Goal: Task Accomplishment & Management: Use online tool/utility

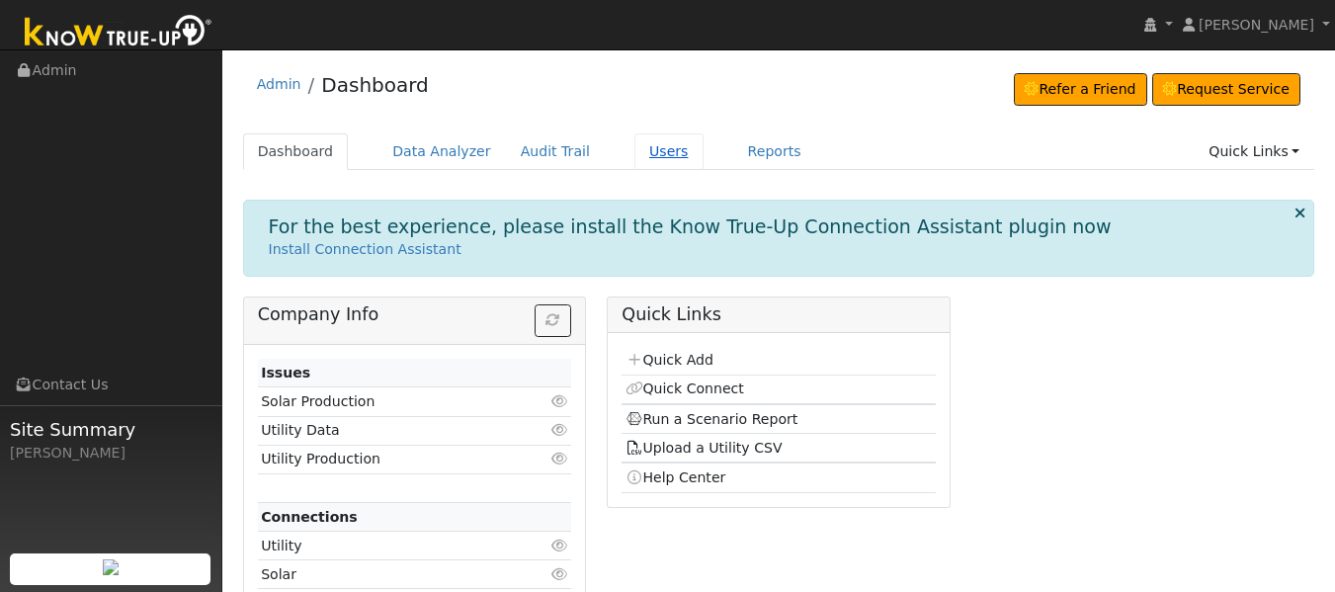
click at [634, 155] on link "Users" at bounding box center [668, 151] width 69 height 37
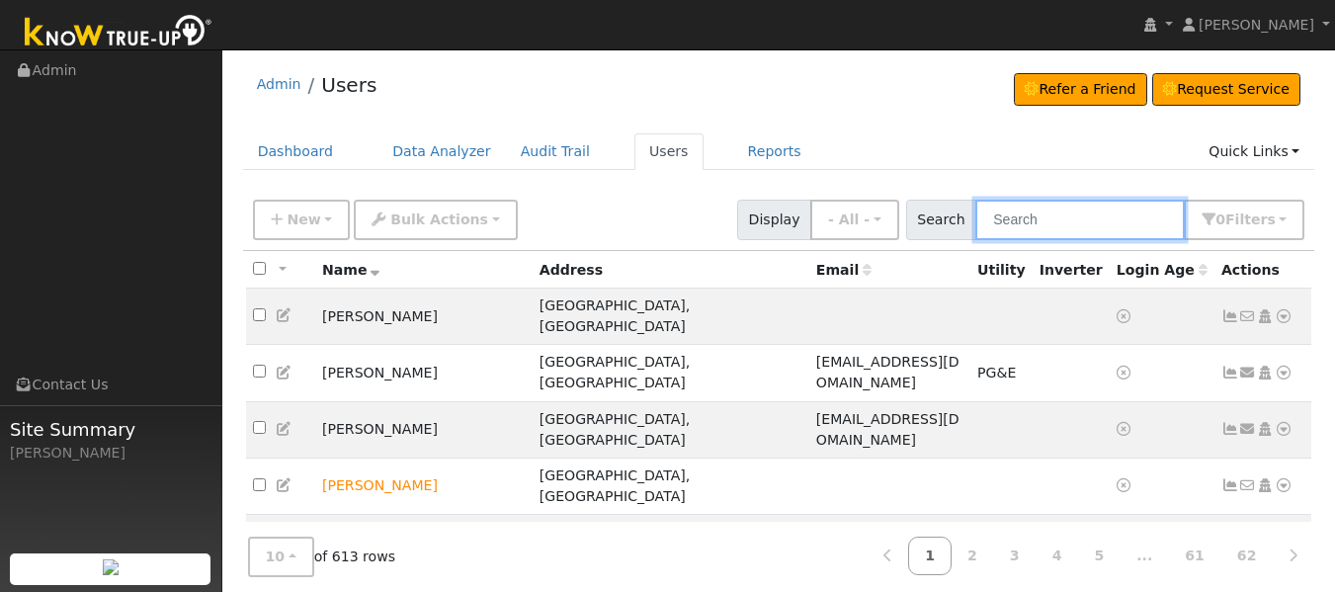
click at [1041, 222] on input "text" at bounding box center [1079, 220] width 209 height 41
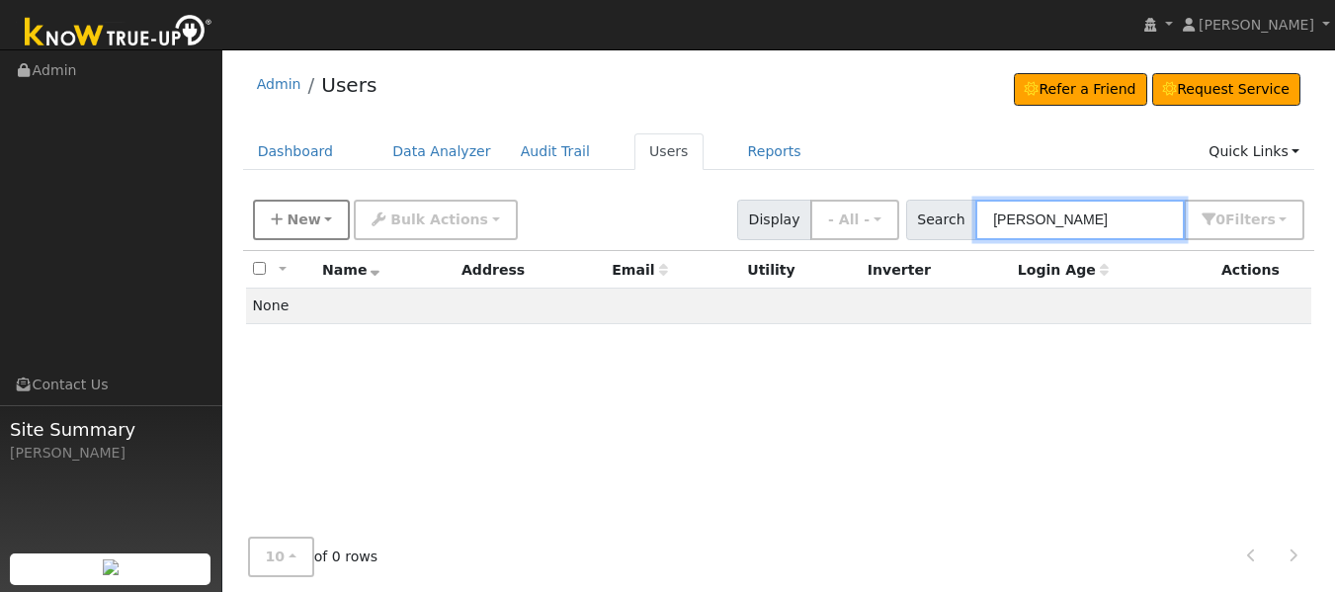
type input "[PERSON_NAME]"
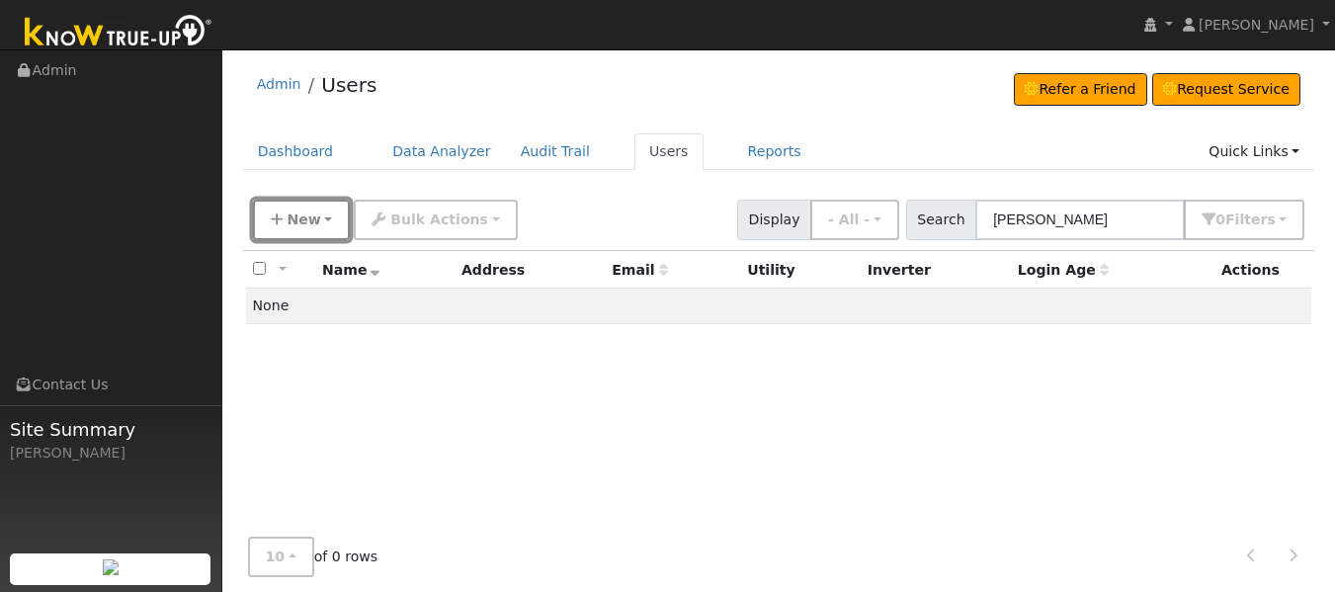
click at [296, 226] on span "New" at bounding box center [304, 219] width 34 height 16
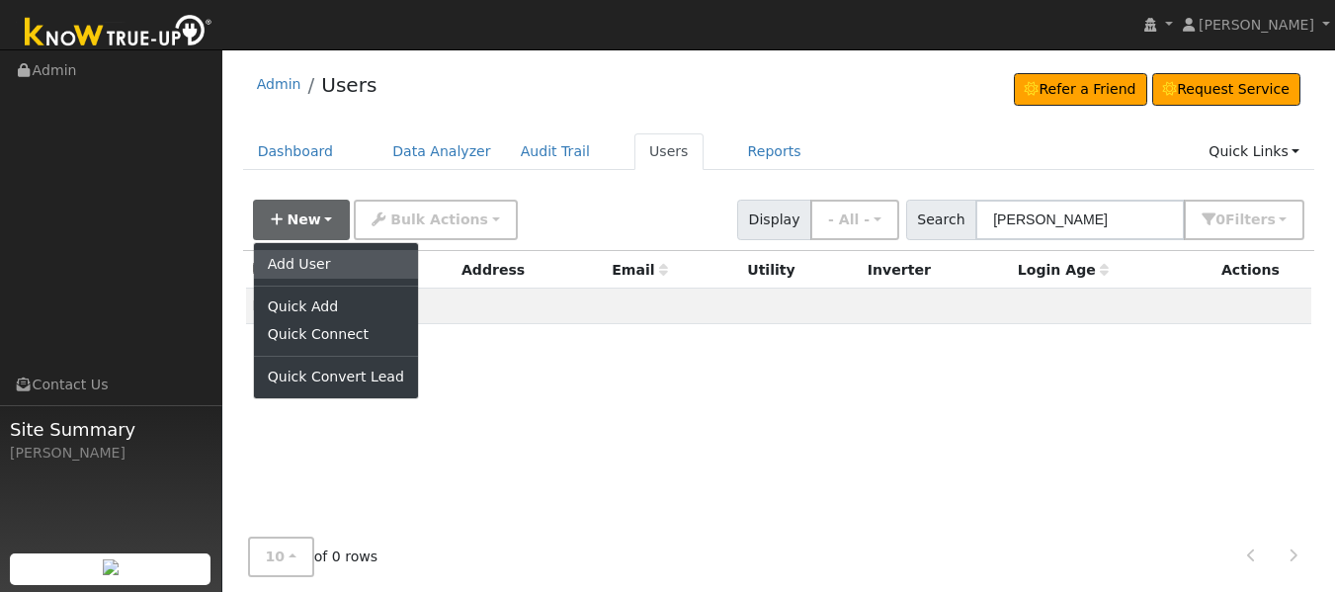
click at [296, 254] on link "Add User" at bounding box center [336, 264] width 164 height 28
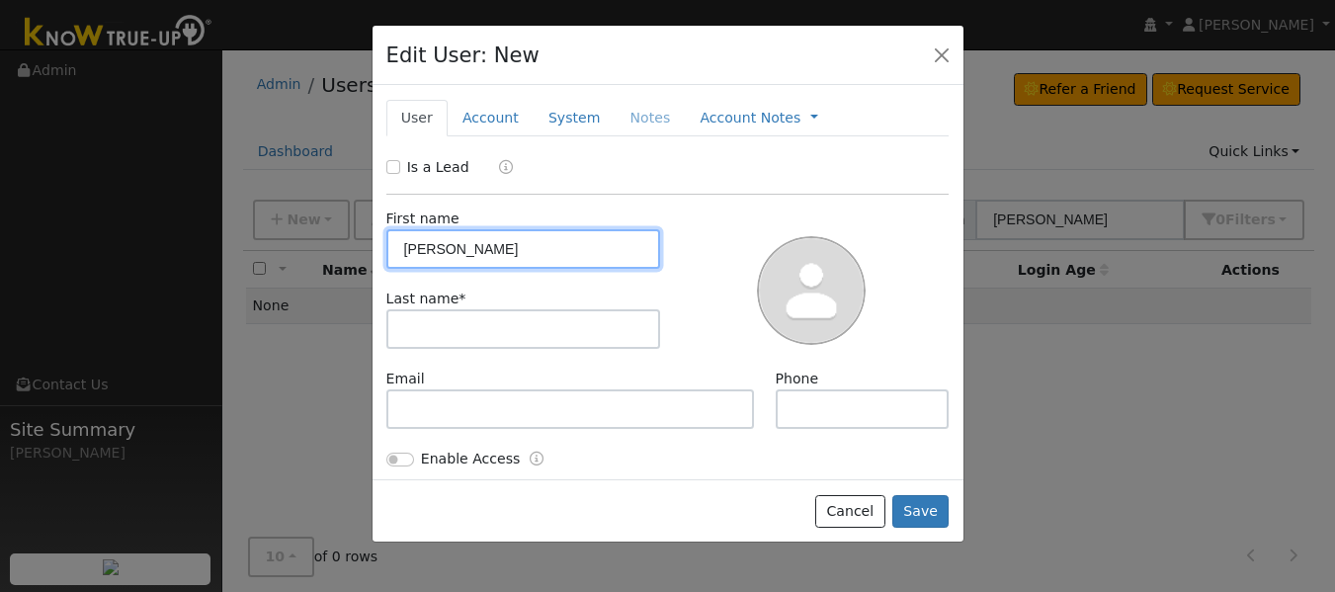
type input "[PERSON_NAME]"
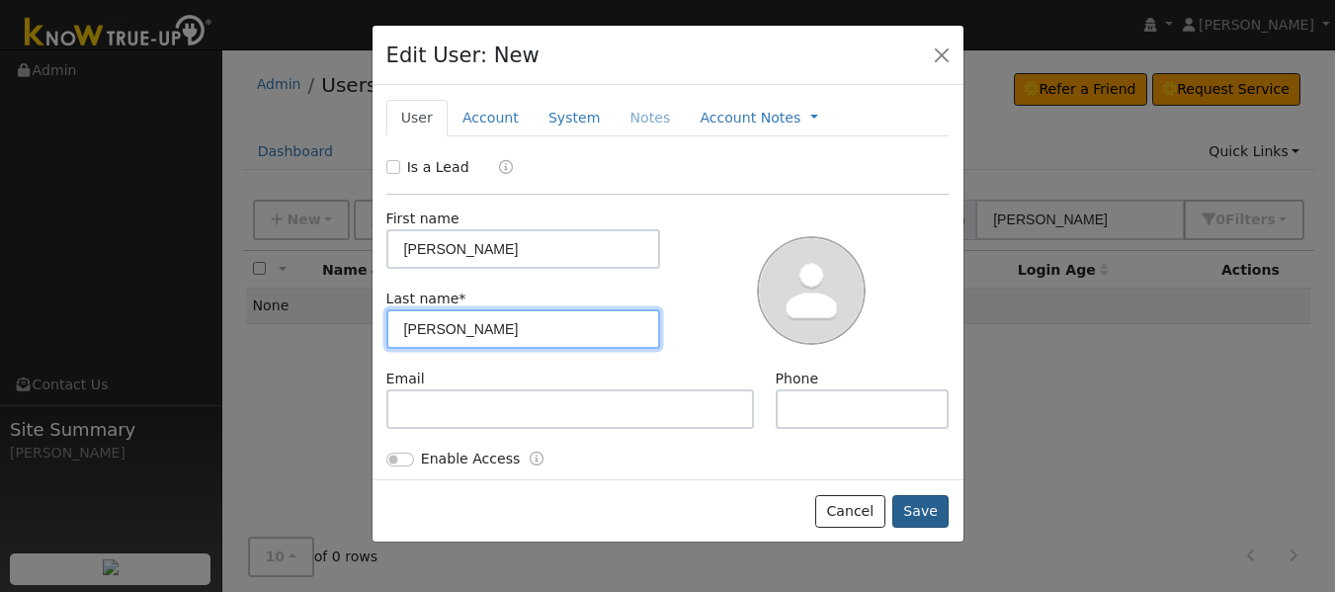
type input "[PERSON_NAME]"
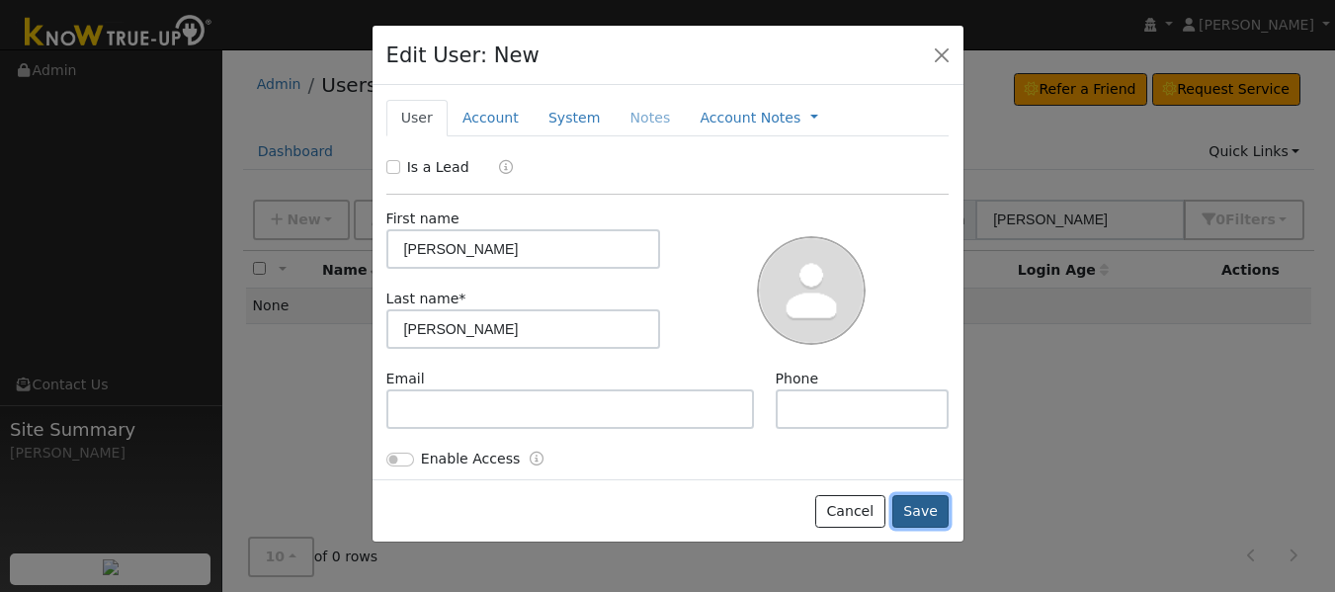
click at [922, 500] on button "Save" at bounding box center [920, 512] width 57 height 34
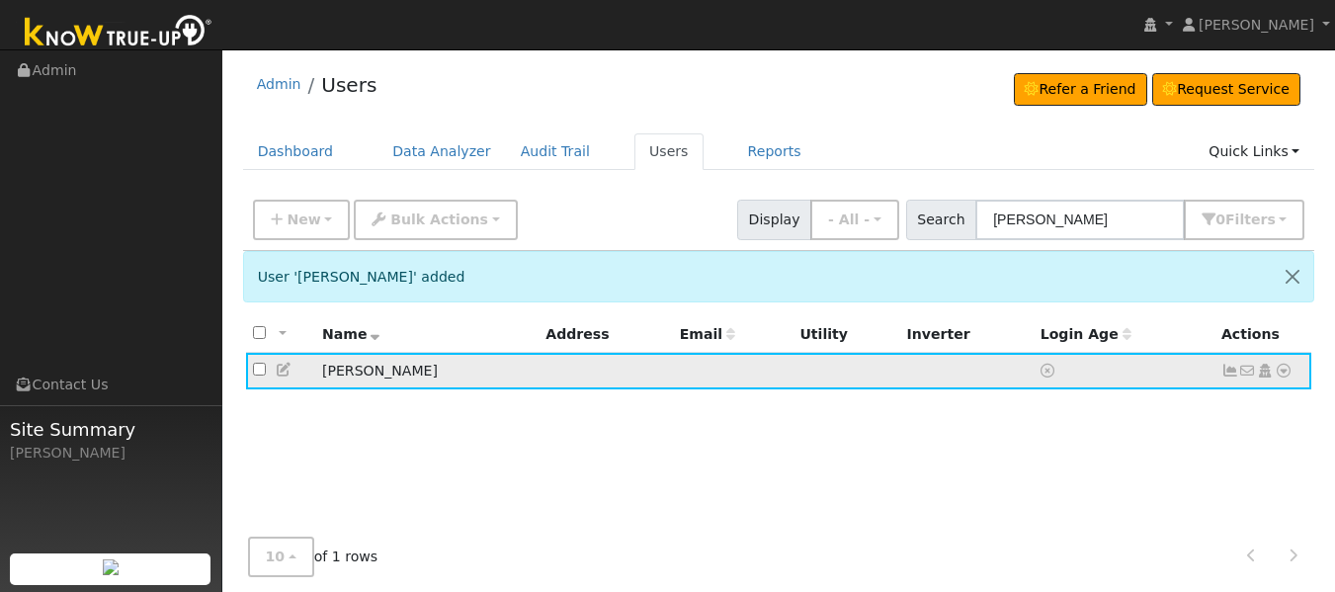
click at [1293, 371] on td "No email address Send Email... Copy a Link Reset Password Open Access Data Anal…" at bounding box center [1263, 371] width 98 height 37
click at [1287, 375] on icon at bounding box center [1284, 371] width 18 height 14
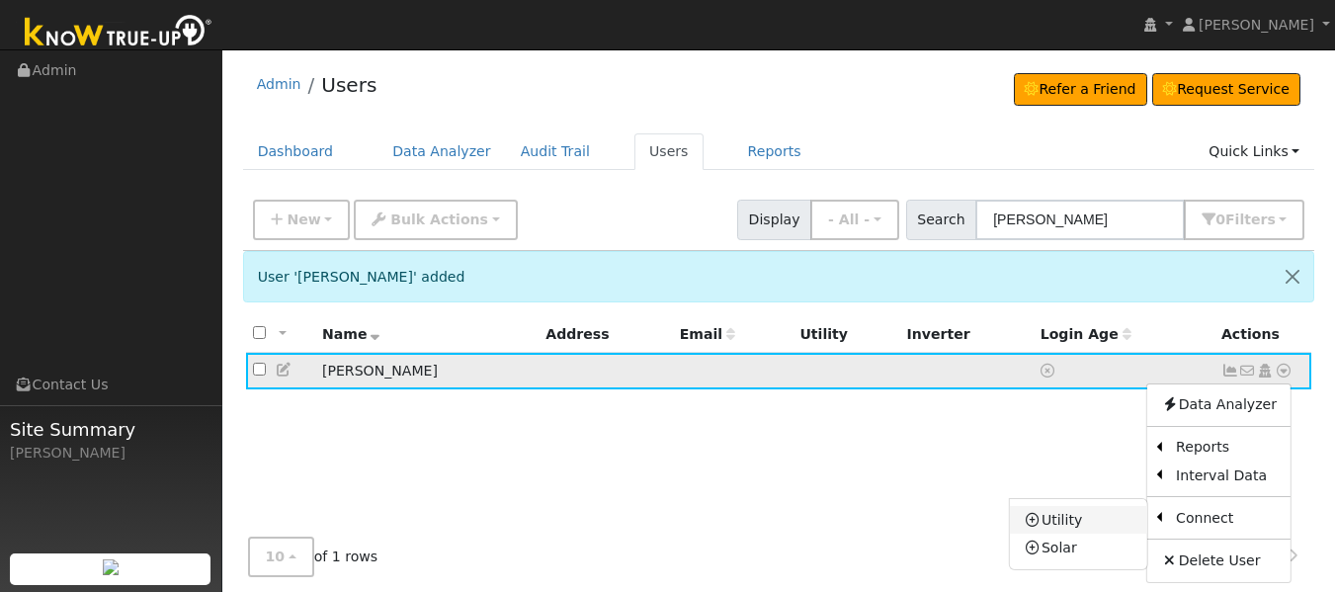
click at [1077, 517] on link "Utility" at bounding box center [1078, 520] width 137 height 28
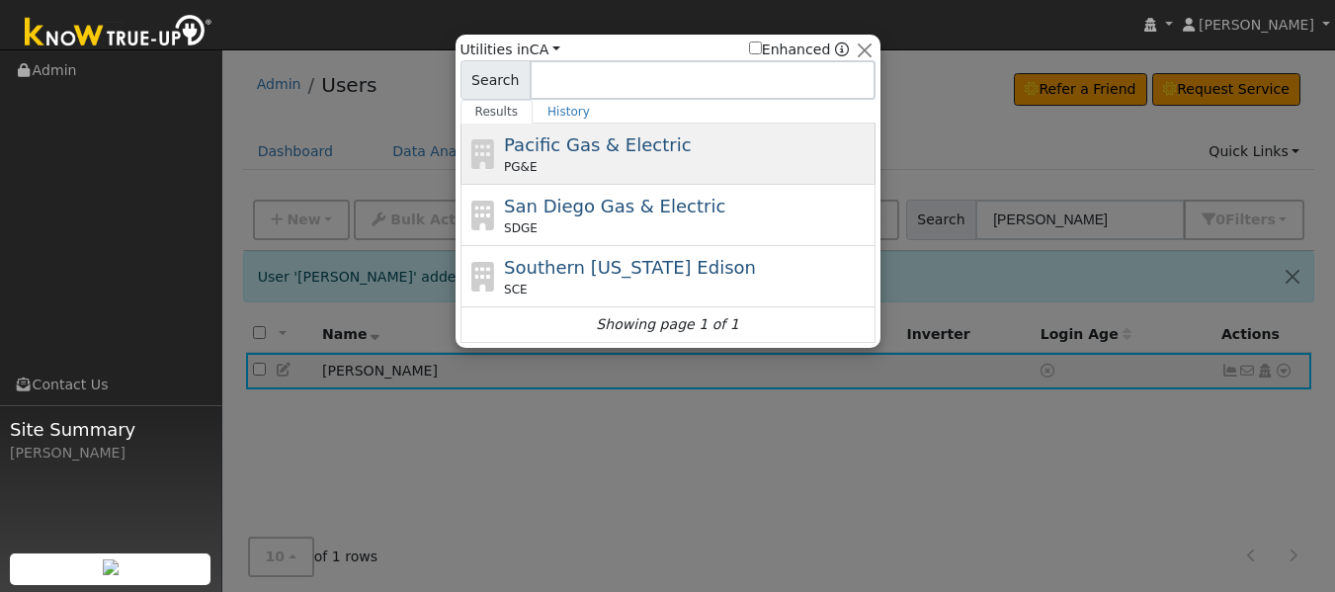
click at [528, 145] on span "Pacific Gas & Electric" at bounding box center [597, 144] width 187 height 21
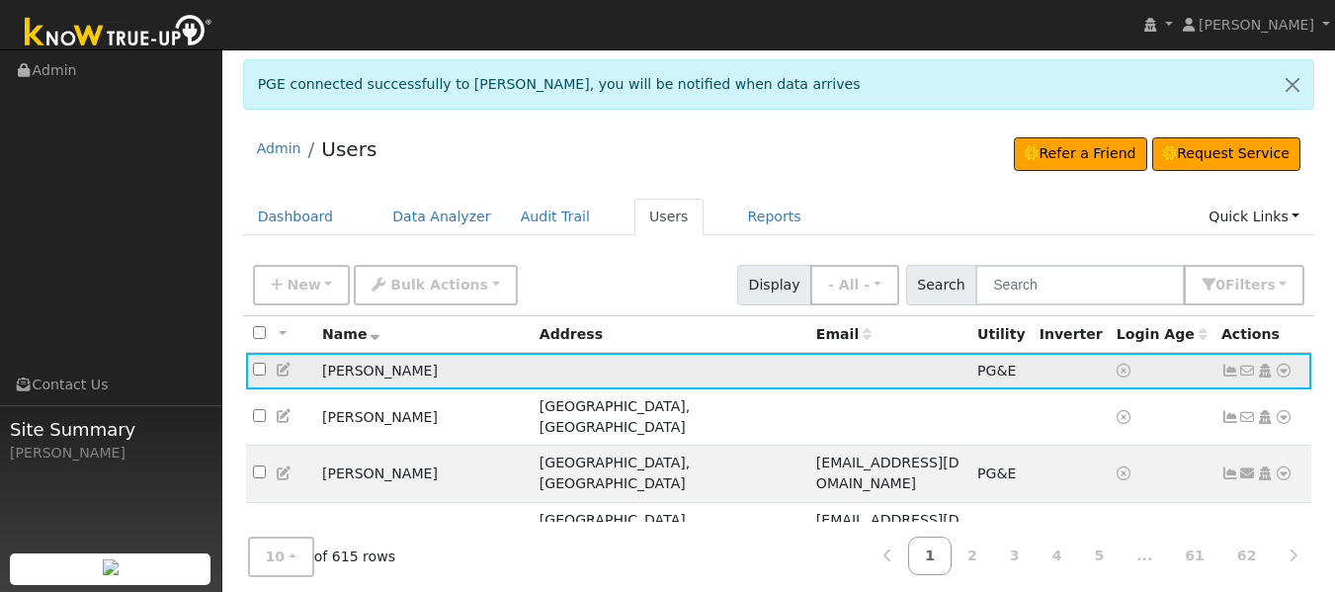
click at [1281, 373] on icon at bounding box center [1284, 371] width 18 height 14
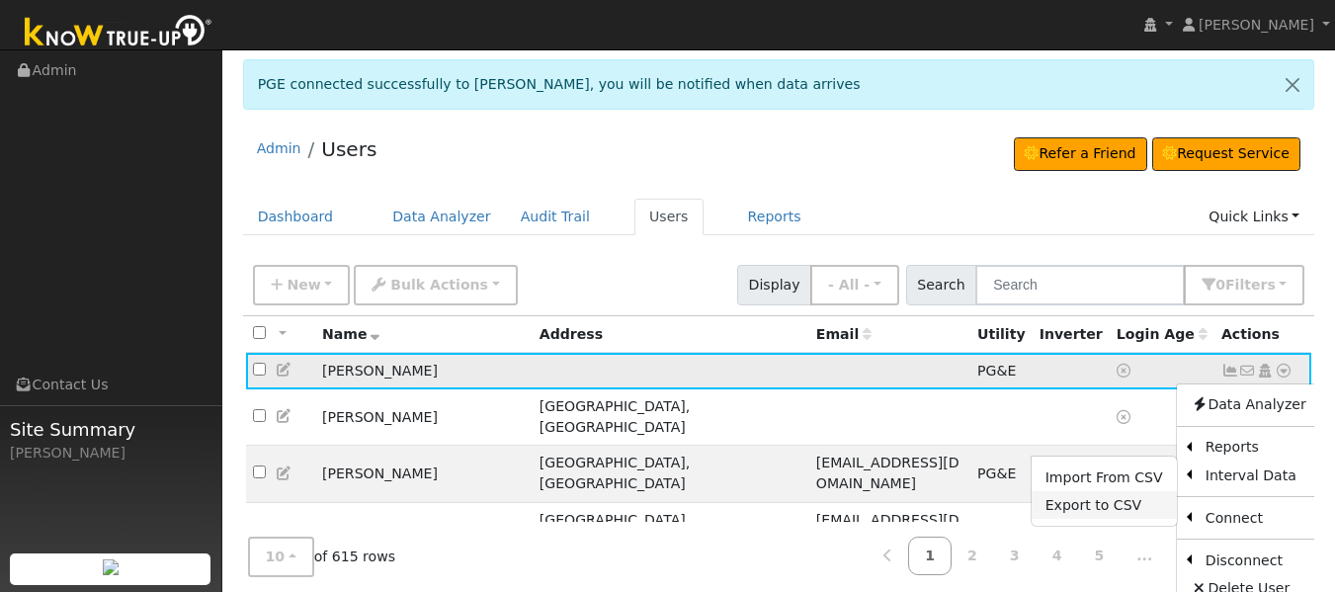
click at [1085, 518] on link "Export to CSV" at bounding box center [1104, 505] width 145 height 28
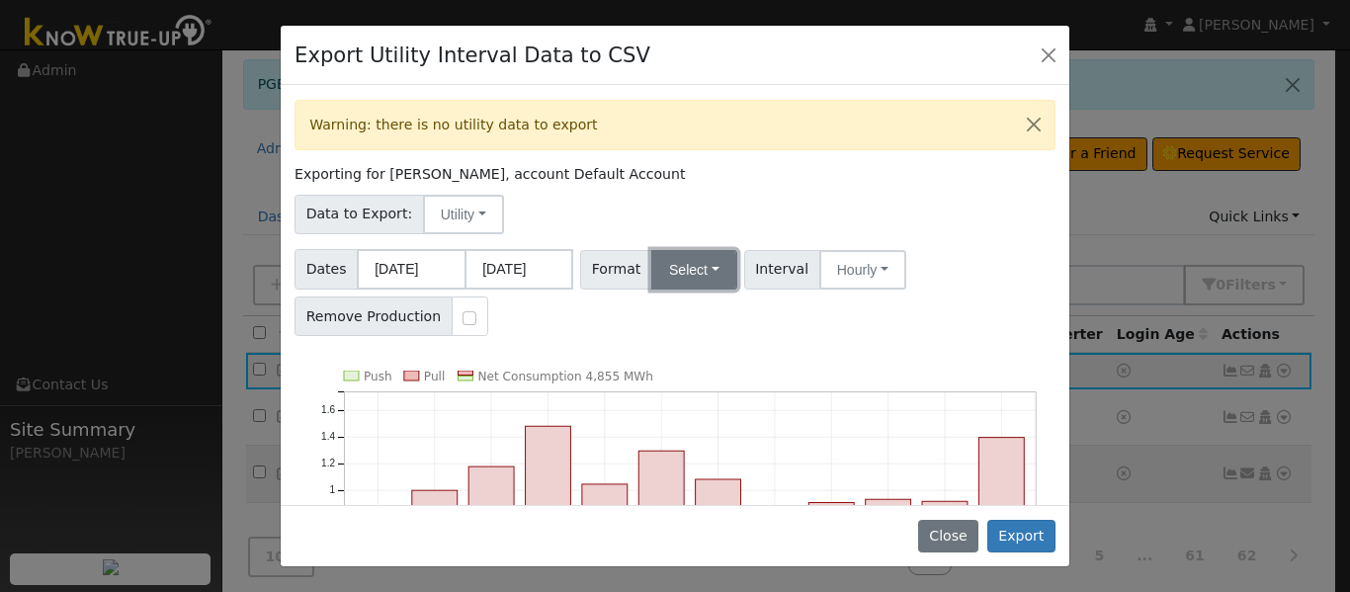
click at [683, 261] on button "Select" at bounding box center [694, 270] width 86 height 40
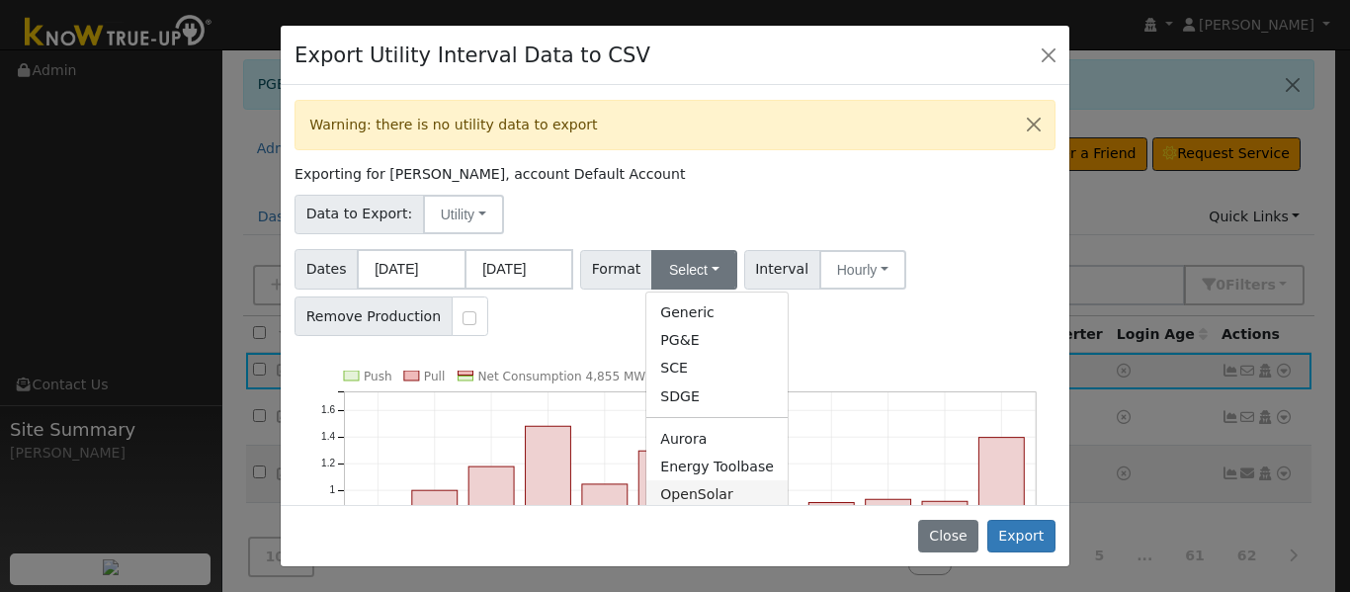
click at [699, 496] on link "OpenSolar" at bounding box center [716, 494] width 141 height 28
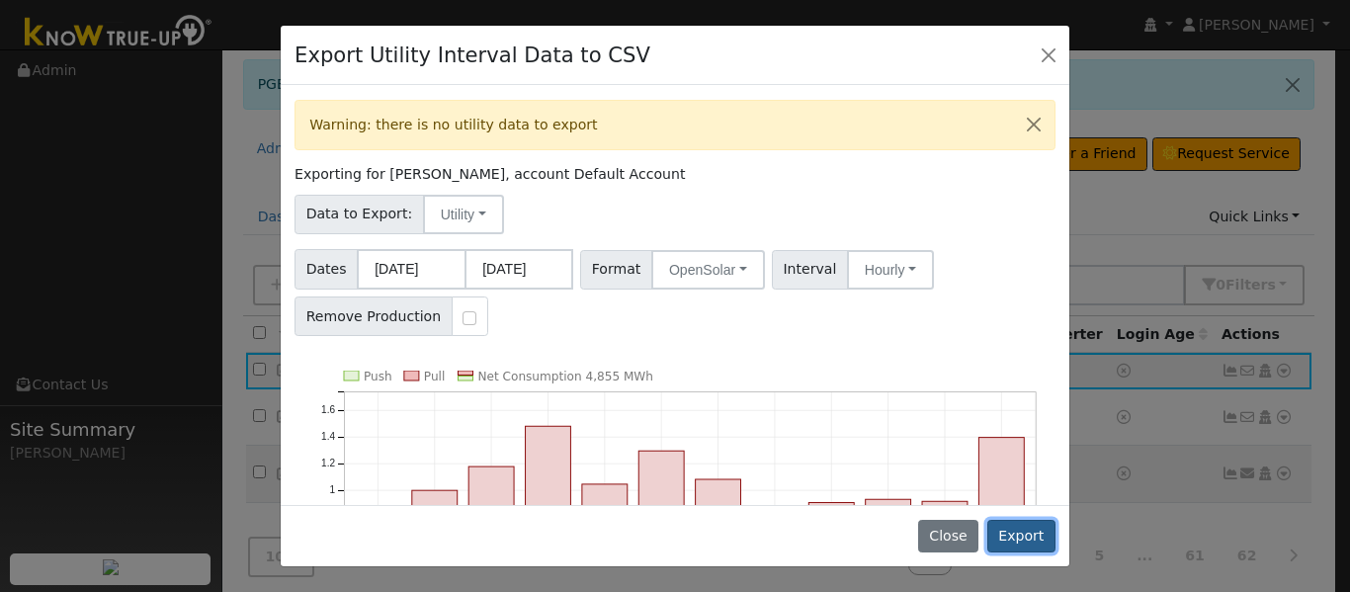
click at [1014, 527] on button "Export" at bounding box center [1021, 537] width 68 height 34
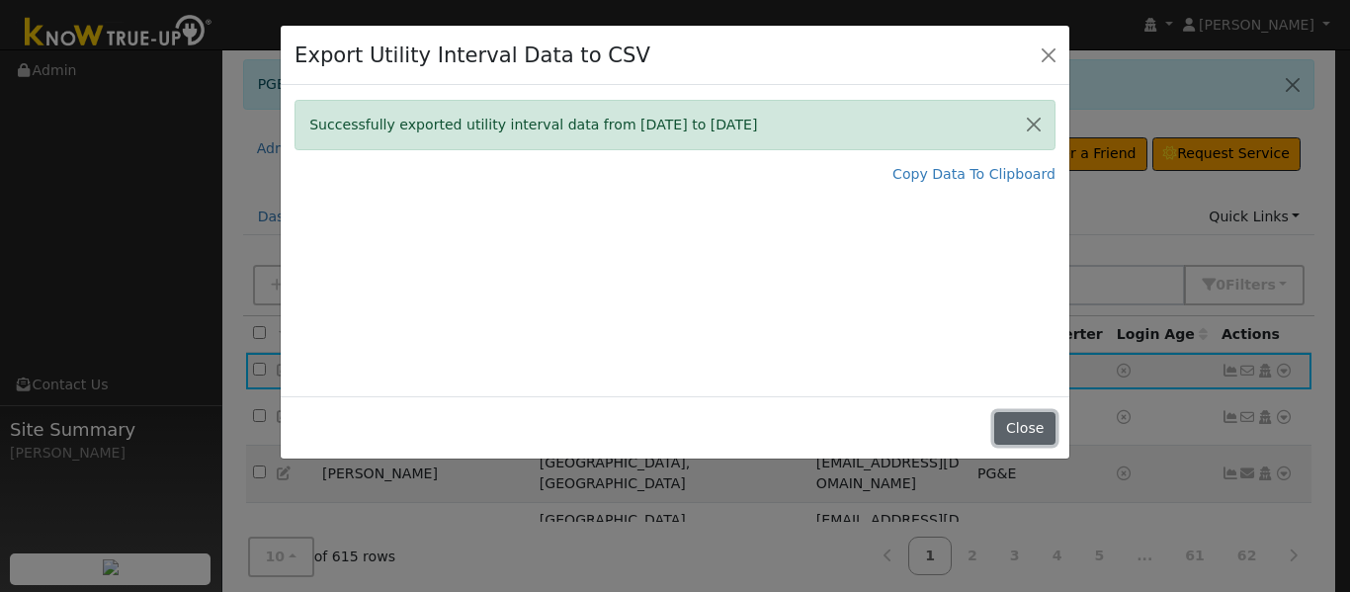
click at [1011, 422] on button "Close" at bounding box center [1024, 429] width 60 height 34
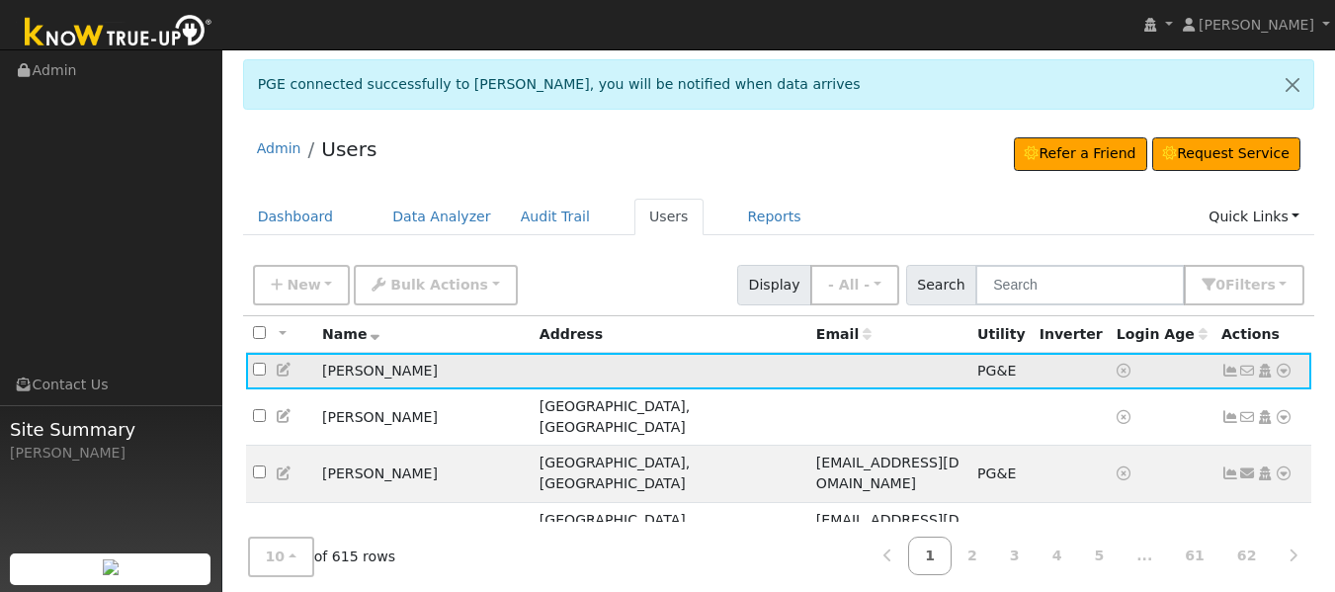
click at [1221, 364] on link at bounding box center [1230, 371] width 18 height 16
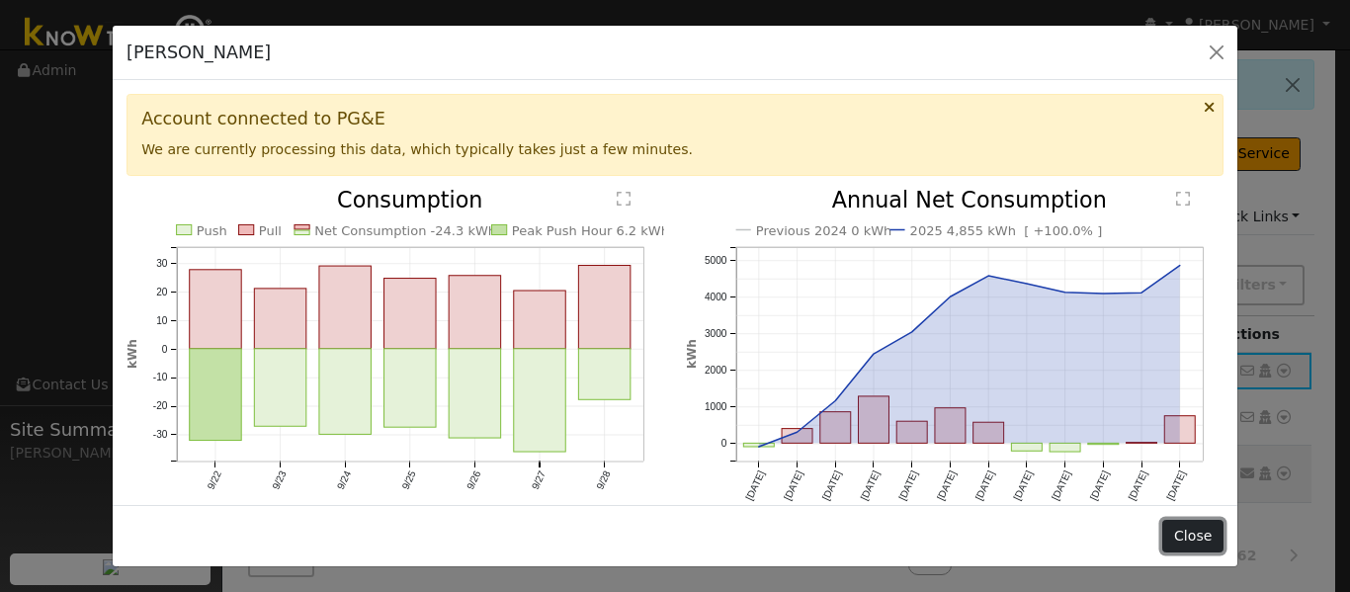
click at [1187, 534] on button "Close" at bounding box center [1192, 537] width 60 height 34
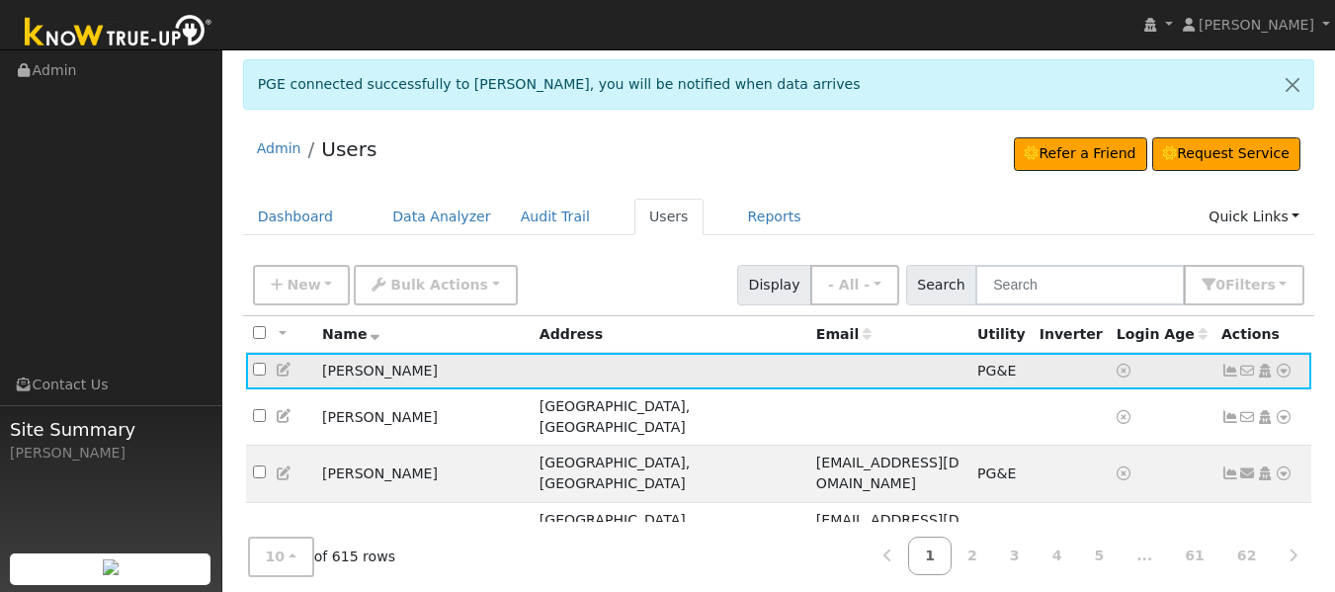
click at [1279, 381] on link at bounding box center [1284, 371] width 18 height 21
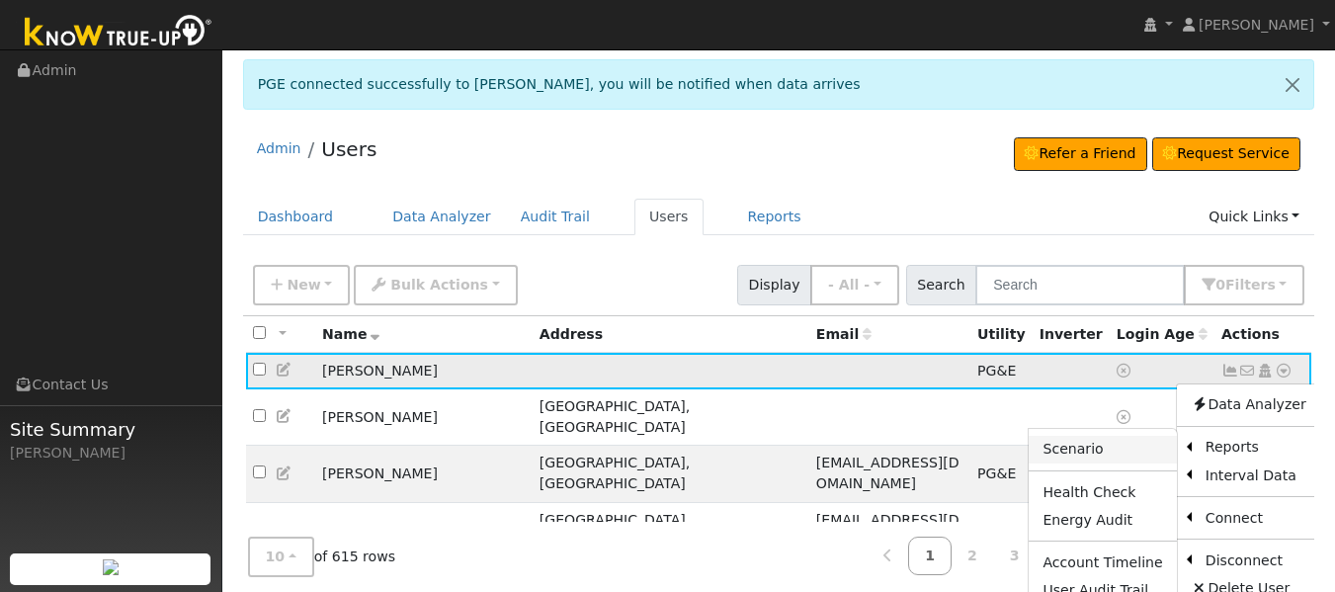
click at [1074, 450] on link "Scenario" at bounding box center [1102, 450] width 147 height 28
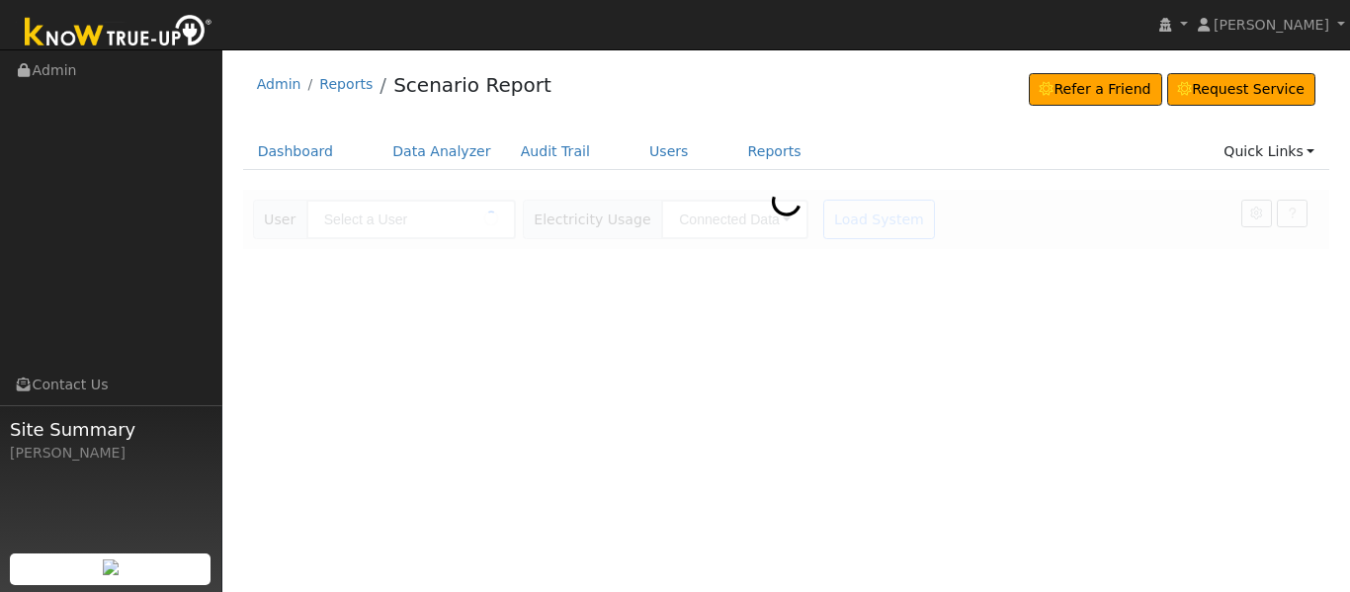
type input "[PERSON_NAME]"
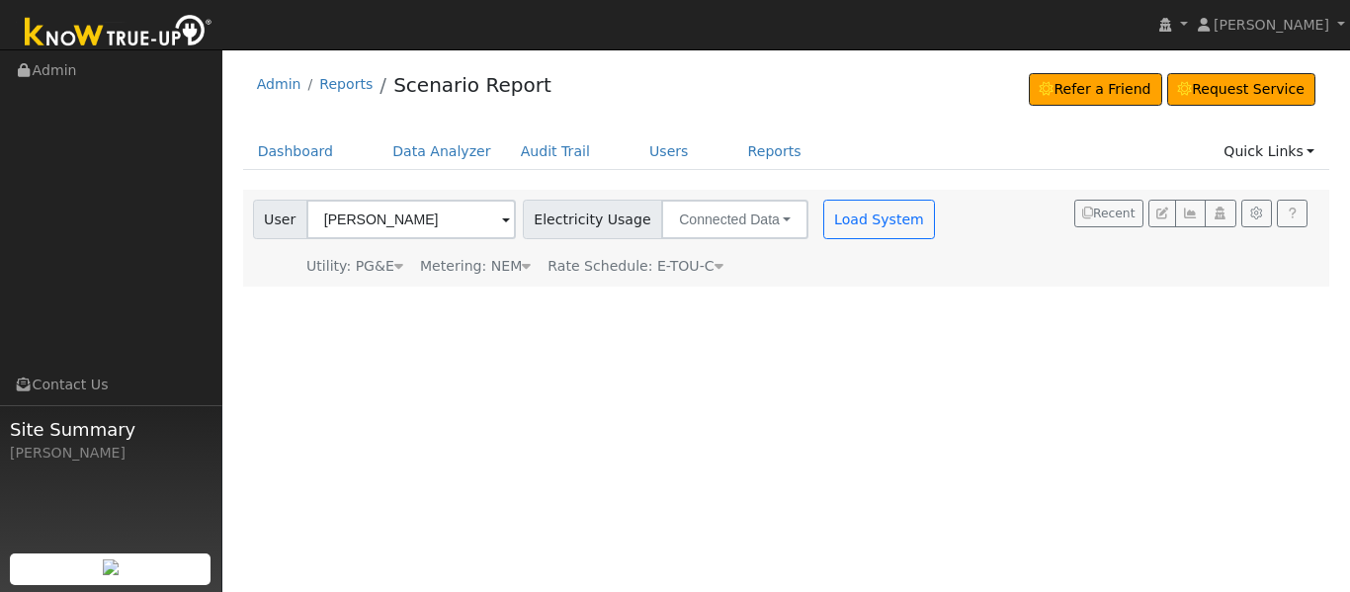
click at [1005, 158] on ul "Dashboard Data Analyzer Audit Trail Users Reports Quick Links Quick Add Quick C…" at bounding box center [786, 151] width 1087 height 37
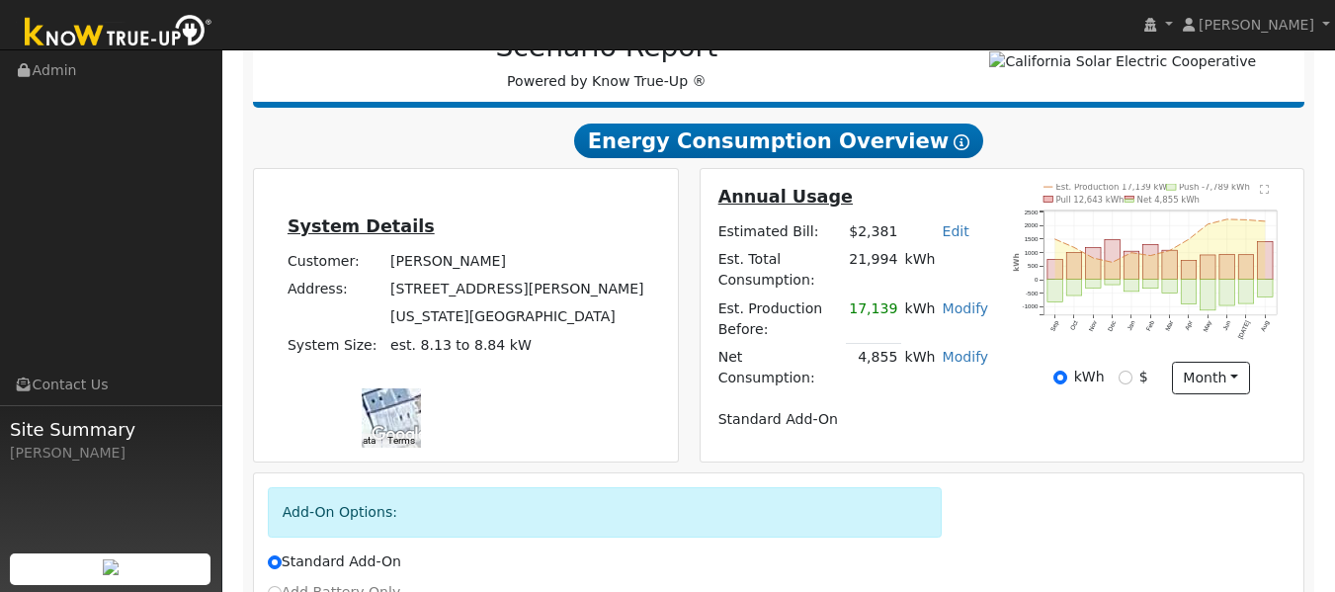
scroll to position [482, 0]
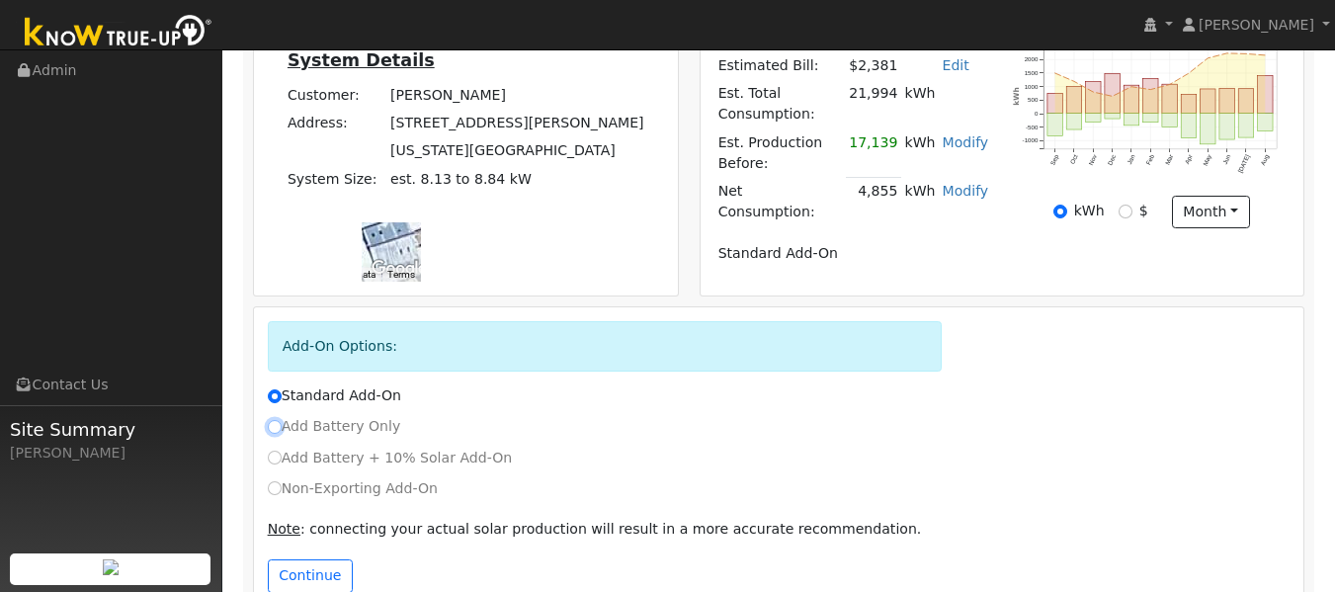
click at [277, 420] on input "Add Battery Only" at bounding box center [275, 427] width 14 height 14
radio input "true"
radio input "false"
click at [317, 559] on button "Continue" at bounding box center [310, 576] width 85 height 34
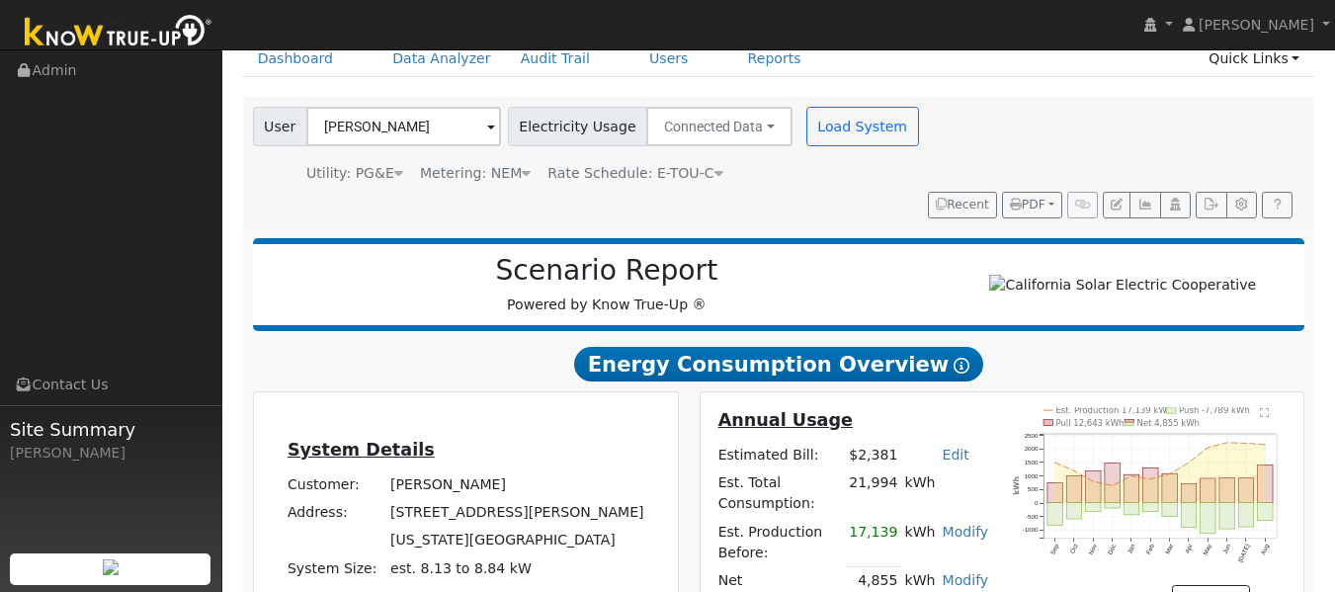
scroll to position [0, 0]
